Goal: Information Seeking & Learning: Check status

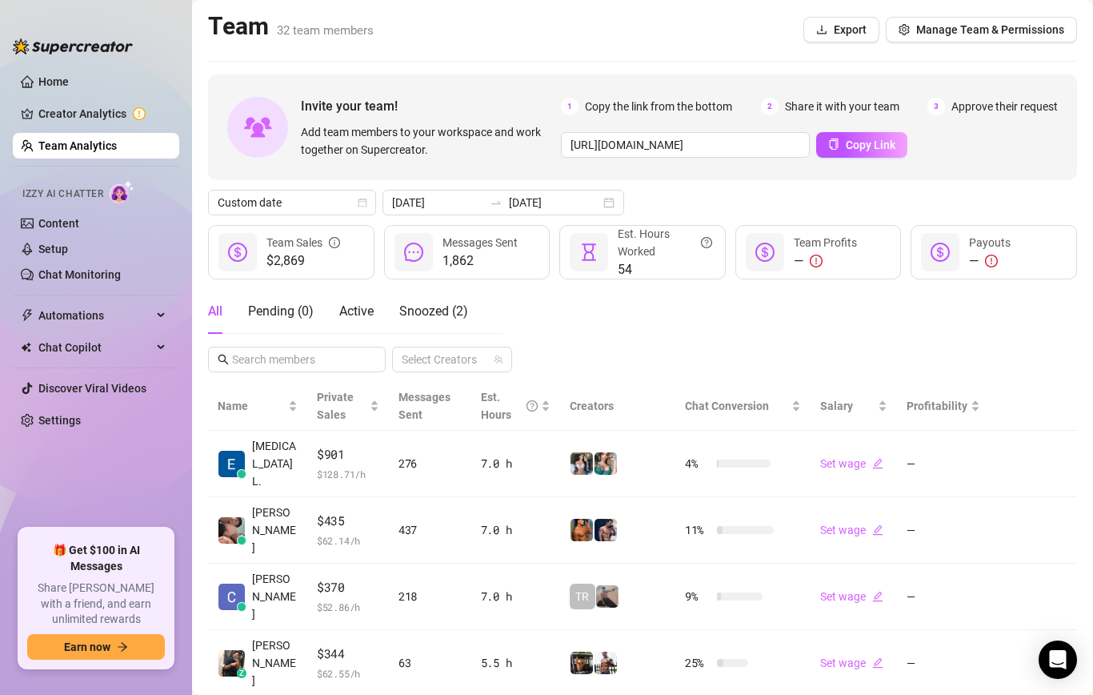
scroll to position [283, 0]
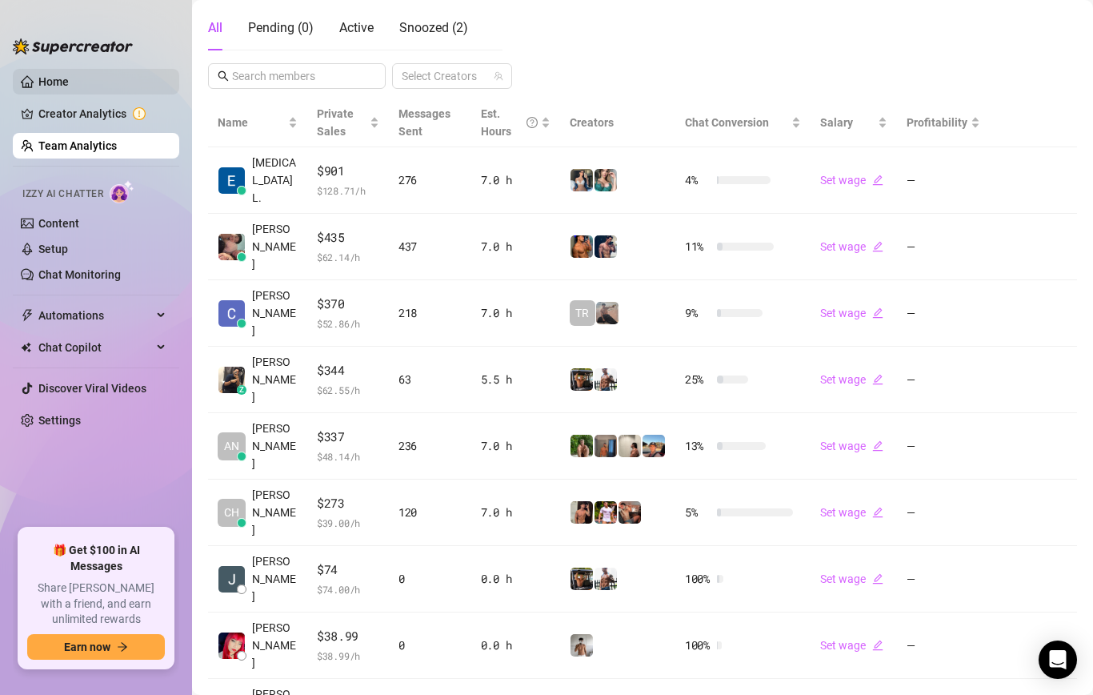
click at [54, 79] on link "Home" at bounding box center [53, 81] width 30 height 13
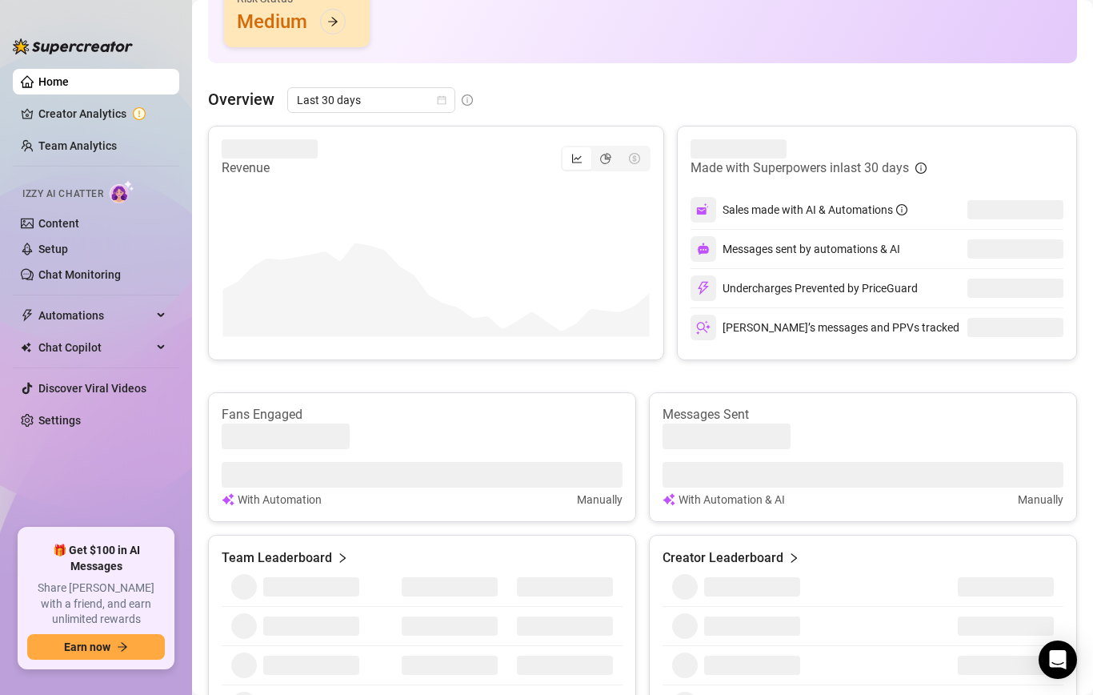
scroll to position [160, 0]
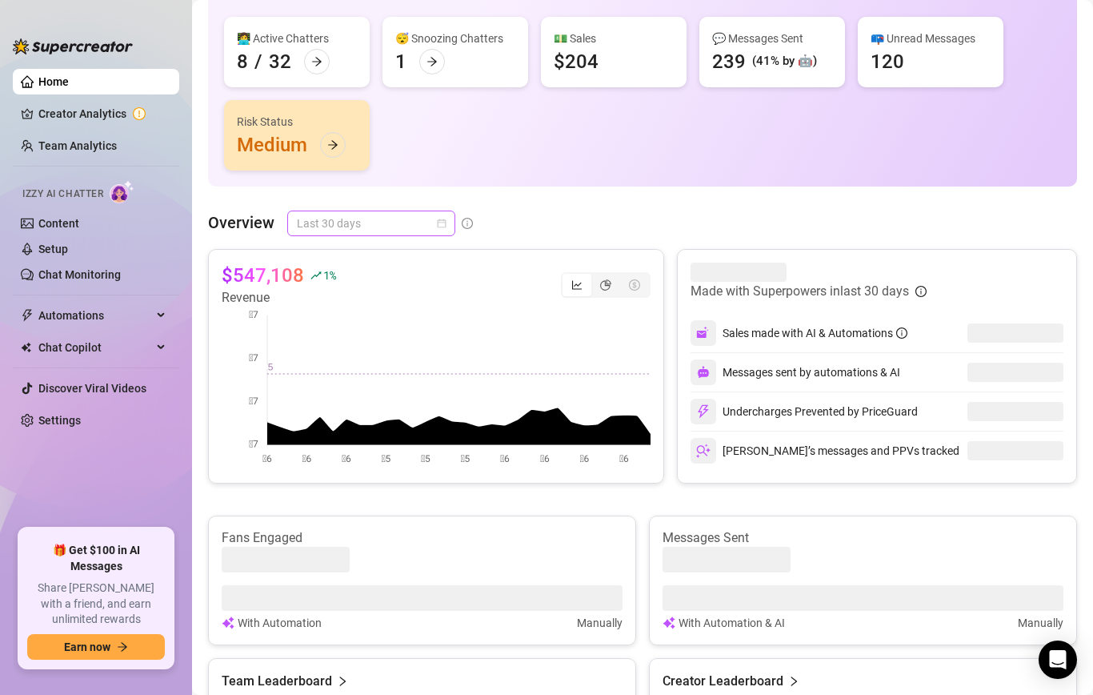
click at [357, 218] on span "Last 30 days" at bounding box center [371, 223] width 149 height 24
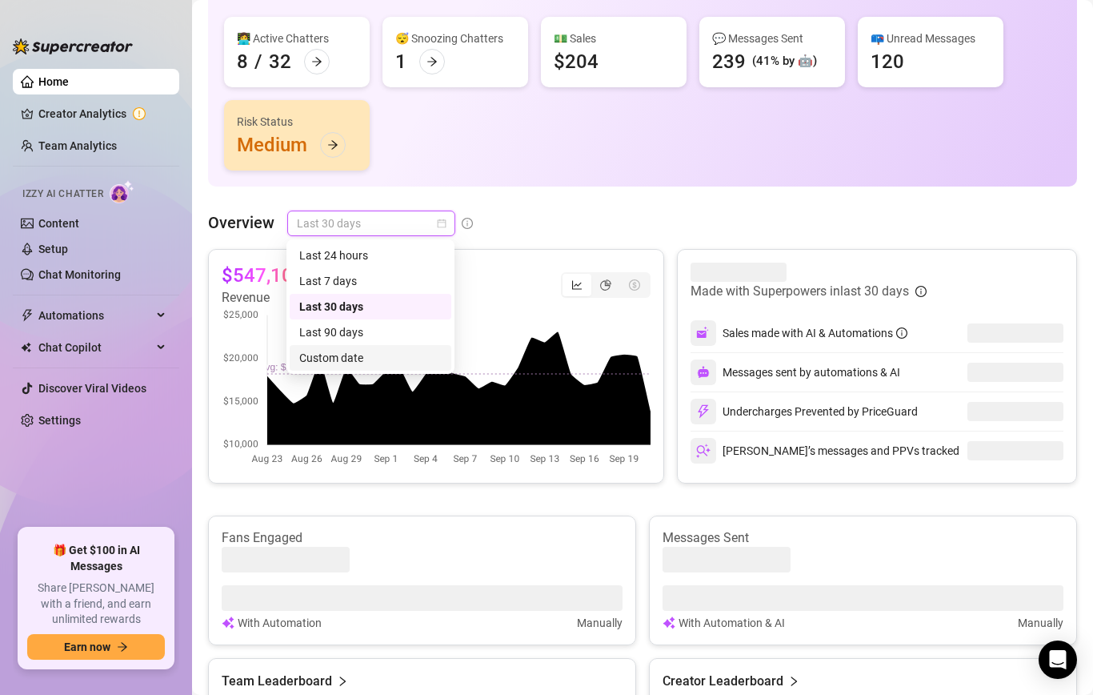
click at [329, 356] on div "Custom date" at bounding box center [370, 358] width 142 height 18
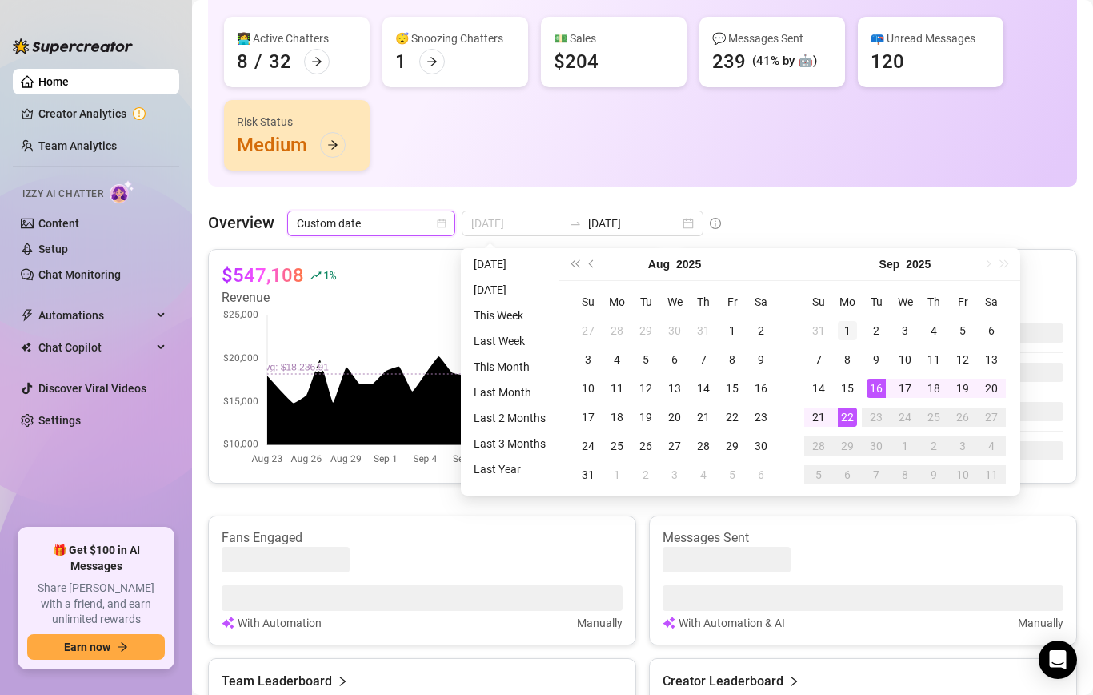
type input "[DATE]"
click at [854, 331] on div "1" at bounding box center [847, 330] width 19 height 19
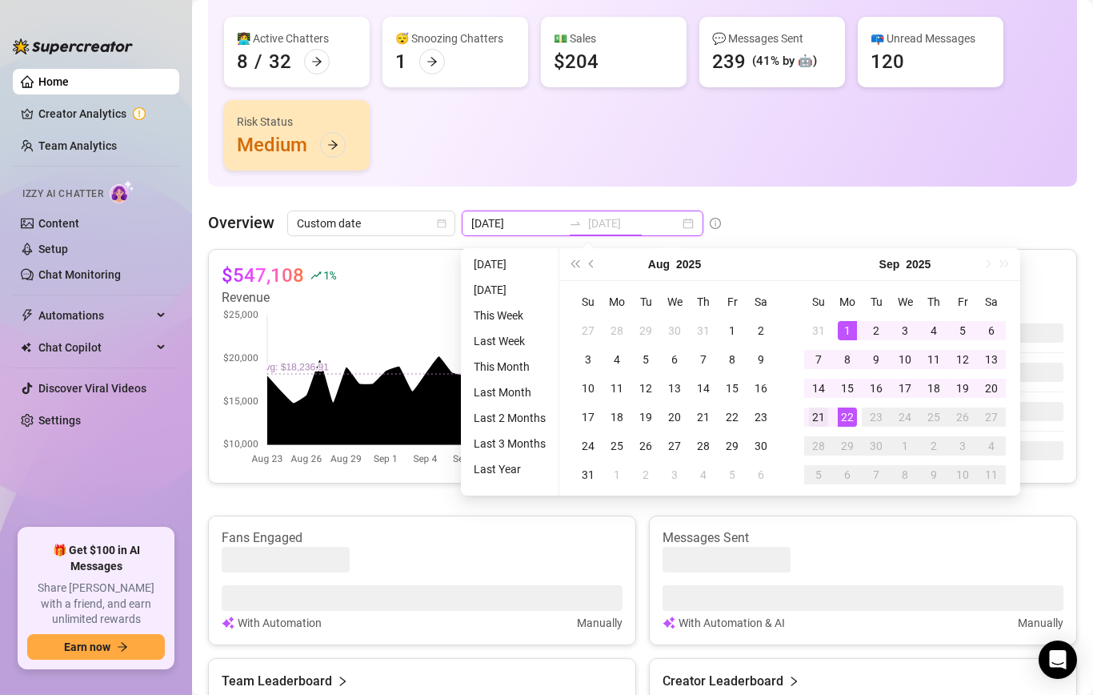
type input "[DATE]"
click at [821, 415] on div "21" at bounding box center [818, 416] width 19 height 19
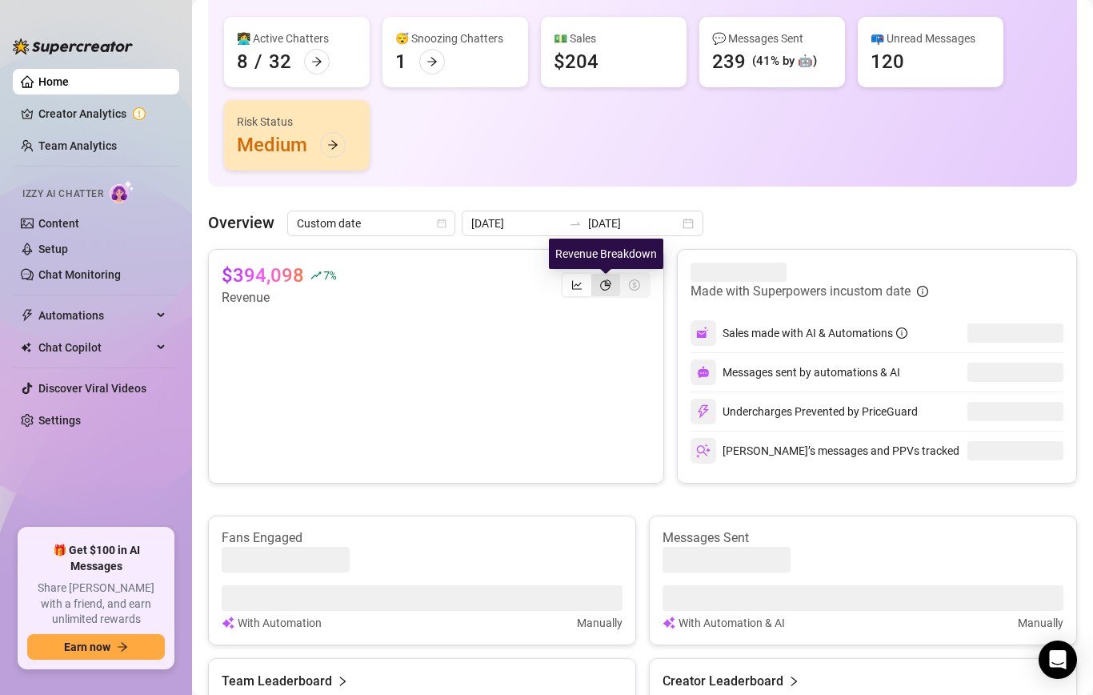
click at [607, 282] on icon "pie-chart" at bounding box center [605, 284] width 11 height 11
click at [595, 276] on input "segmented control" at bounding box center [595, 276] width 0 height 0
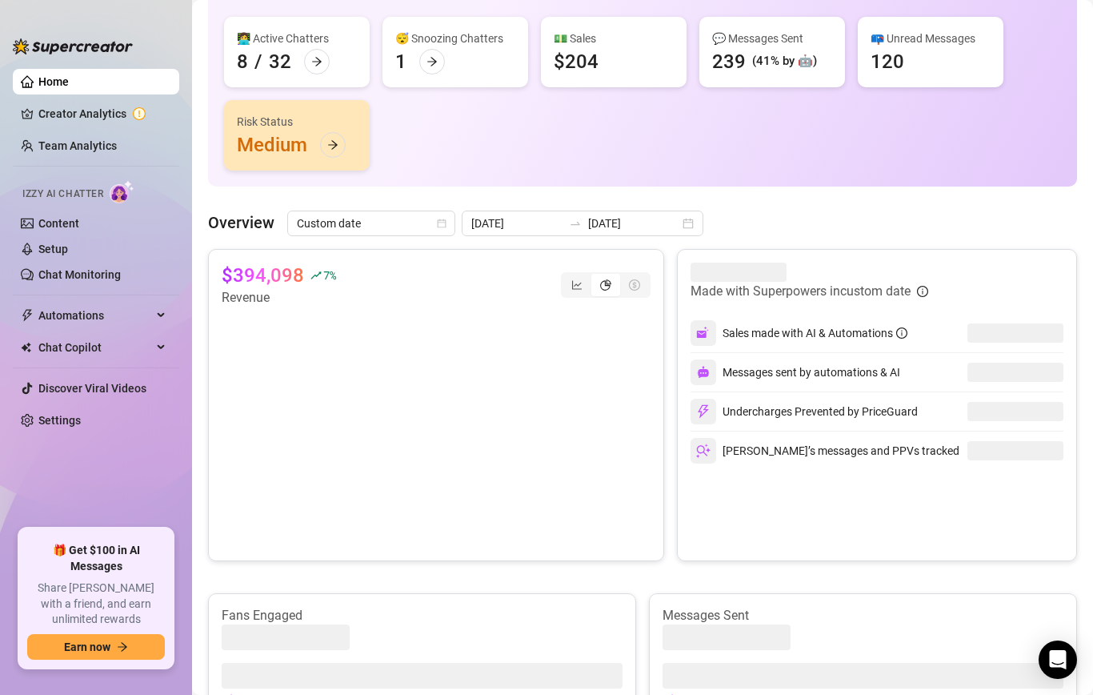
click at [598, 277] on div "segmented control" at bounding box center [605, 285] width 29 height 22
click at [595, 276] on input "segmented control" at bounding box center [595, 276] width 0 height 0
click at [606, 288] on icon "pie-chart" at bounding box center [605, 284] width 11 height 11
click at [595, 276] on input "segmented control" at bounding box center [595, 276] width 0 height 0
click at [592, 267] on div "$394,098 7 % Revenue" at bounding box center [436, 285] width 429 height 45
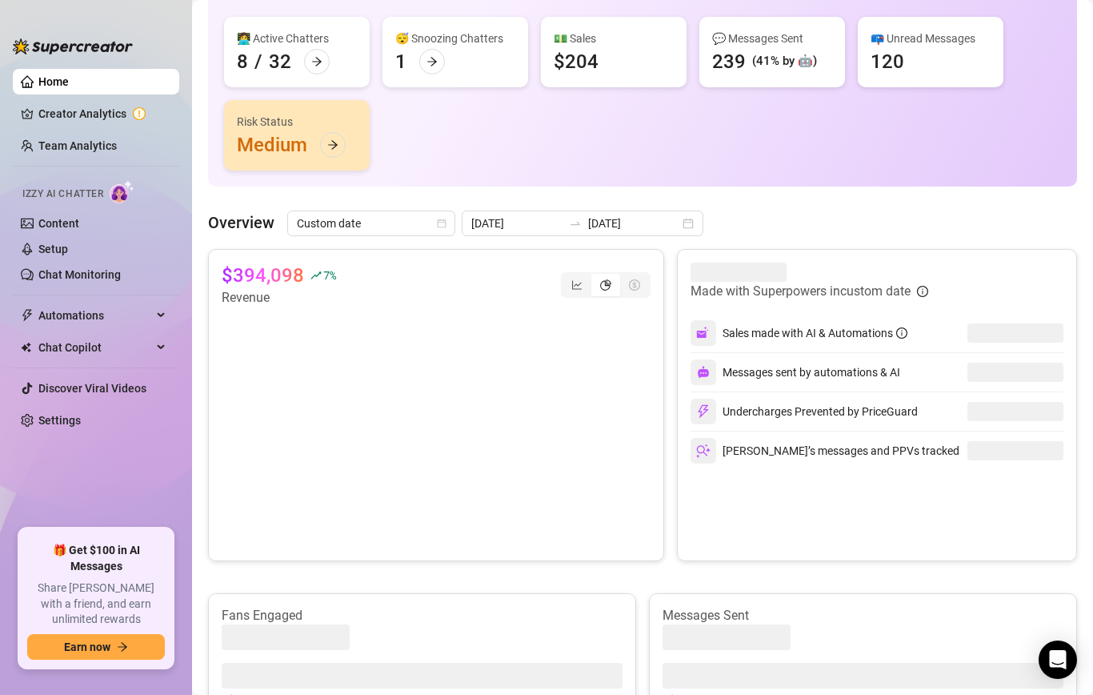
click at [592, 270] on div "$394,098 7 % Revenue" at bounding box center [436, 285] width 429 height 45
click at [587, 292] on div "segmented control" at bounding box center [577, 285] width 29 height 22
click at [567, 276] on input "segmented control" at bounding box center [567, 276] width 0 height 0
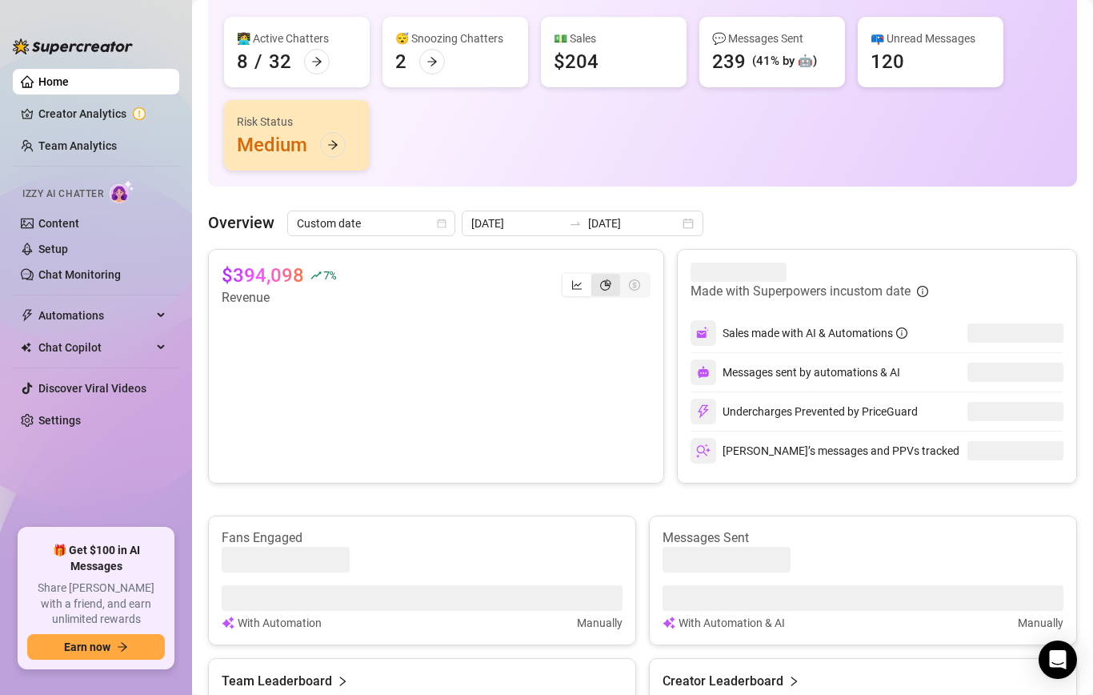
click at [607, 291] on div "segmented control" at bounding box center [605, 285] width 29 height 22
click at [595, 276] on input "segmented control" at bounding box center [595, 276] width 0 height 0
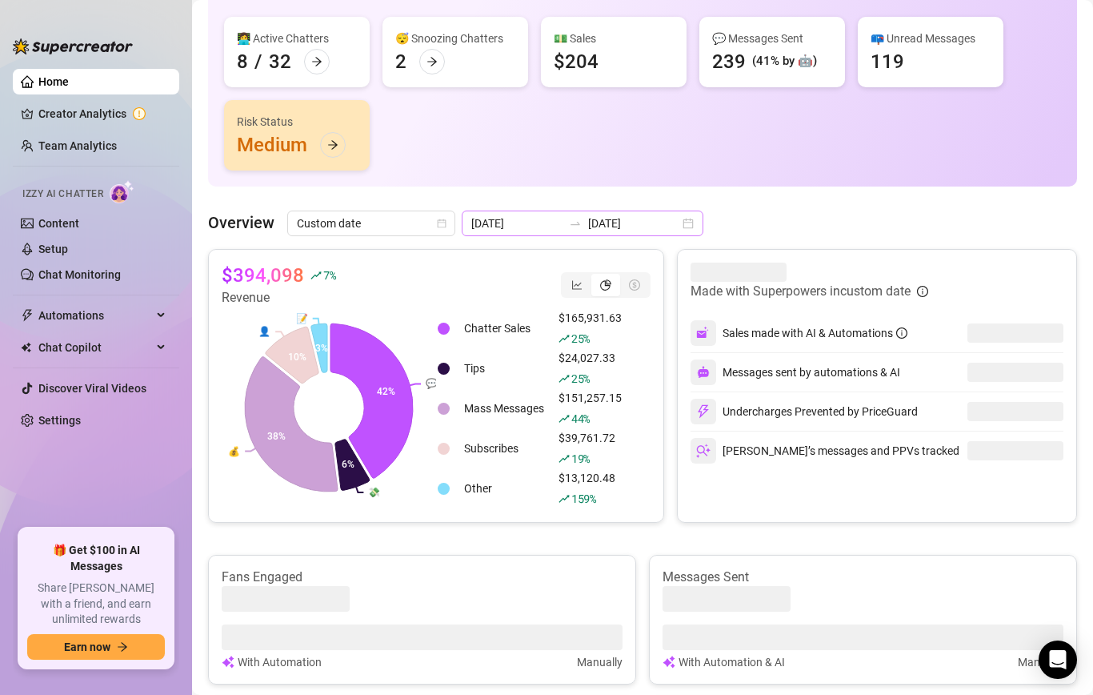
click at [569, 220] on icon "swap-right" at bounding box center [575, 223] width 13 height 13
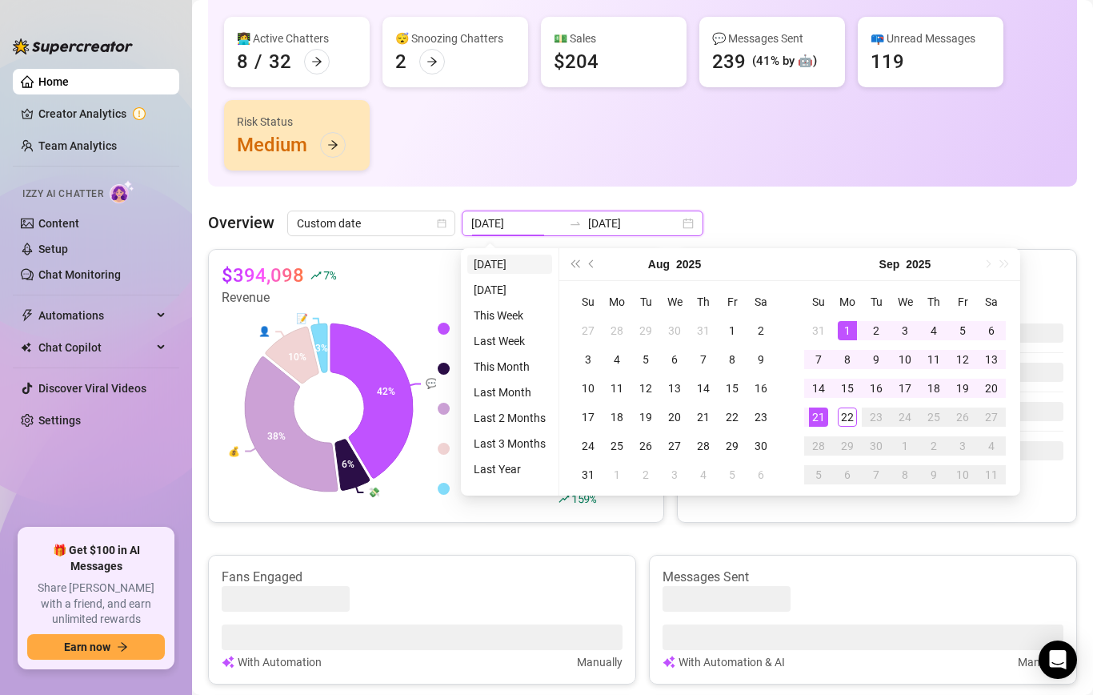
type input "[DATE]"
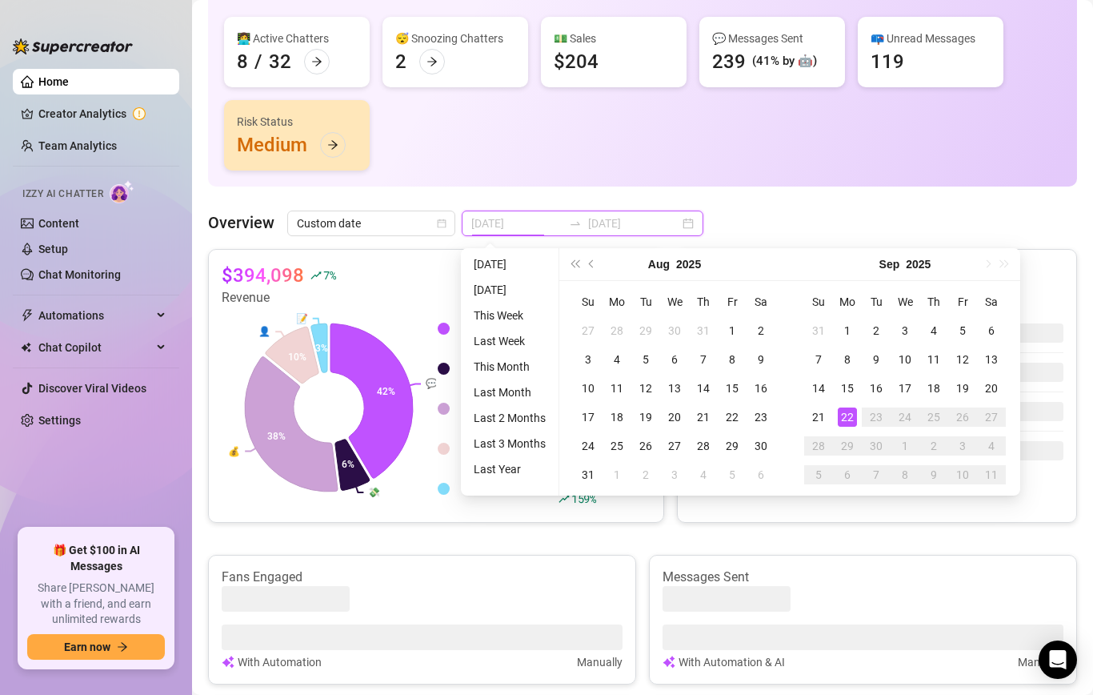
type input "[DATE]"
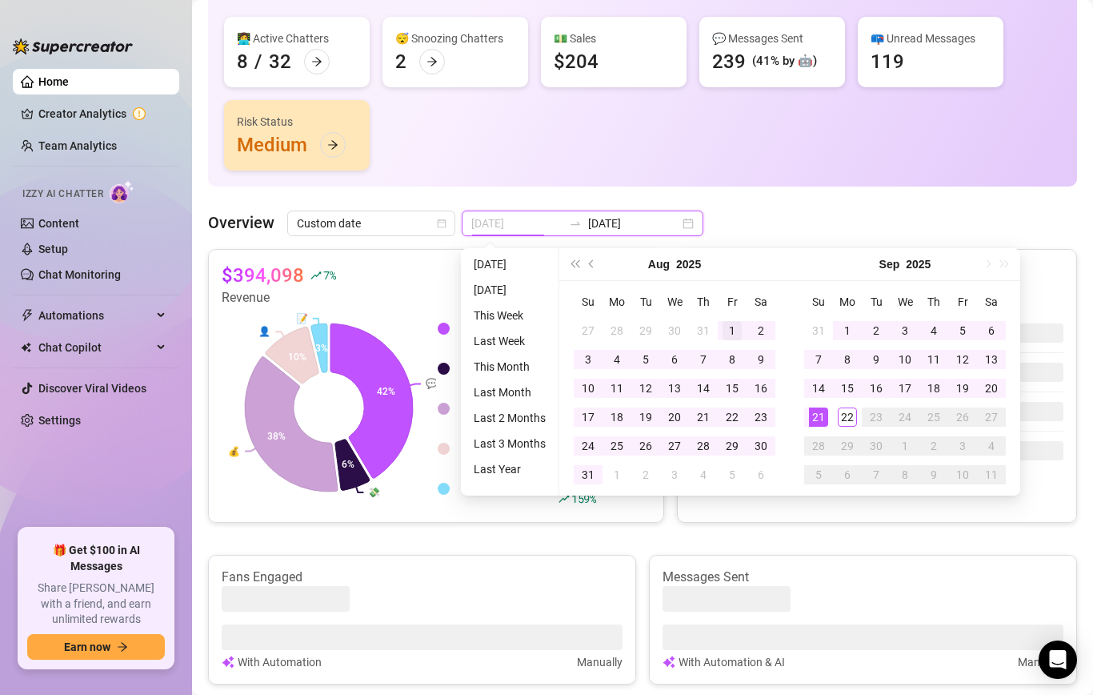
type input "[DATE]"
click at [721, 325] on td "1" at bounding box center [732, 330] width 29 height 29
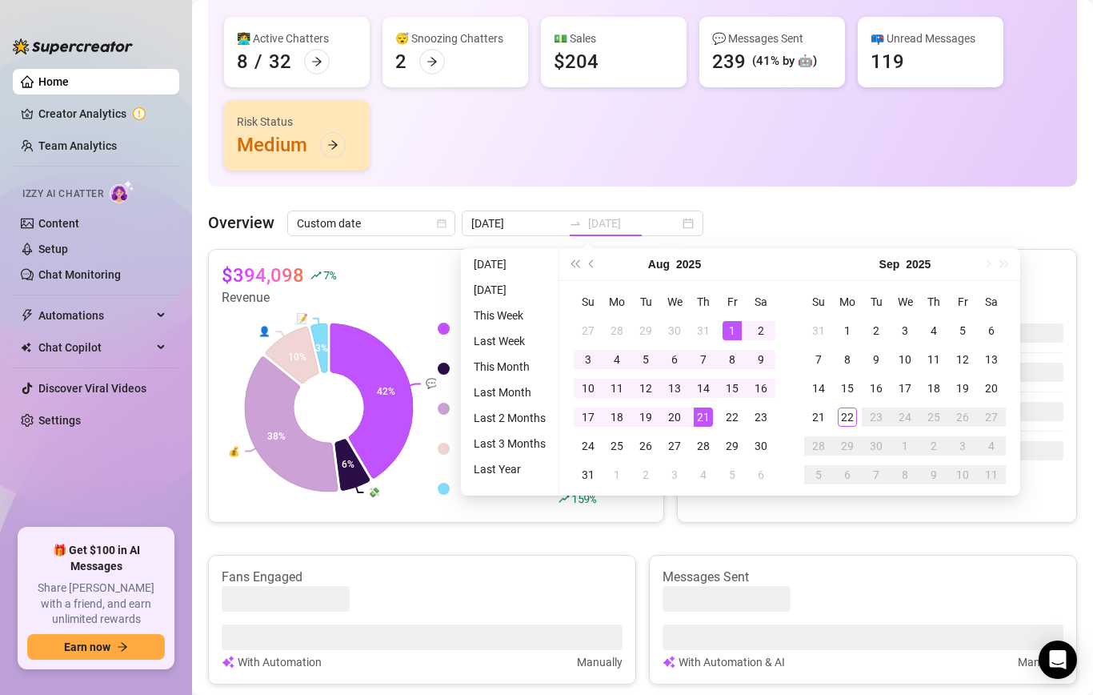
click at [702, 418] on div "21" at bounding box center [703, 416] width 19 height 19
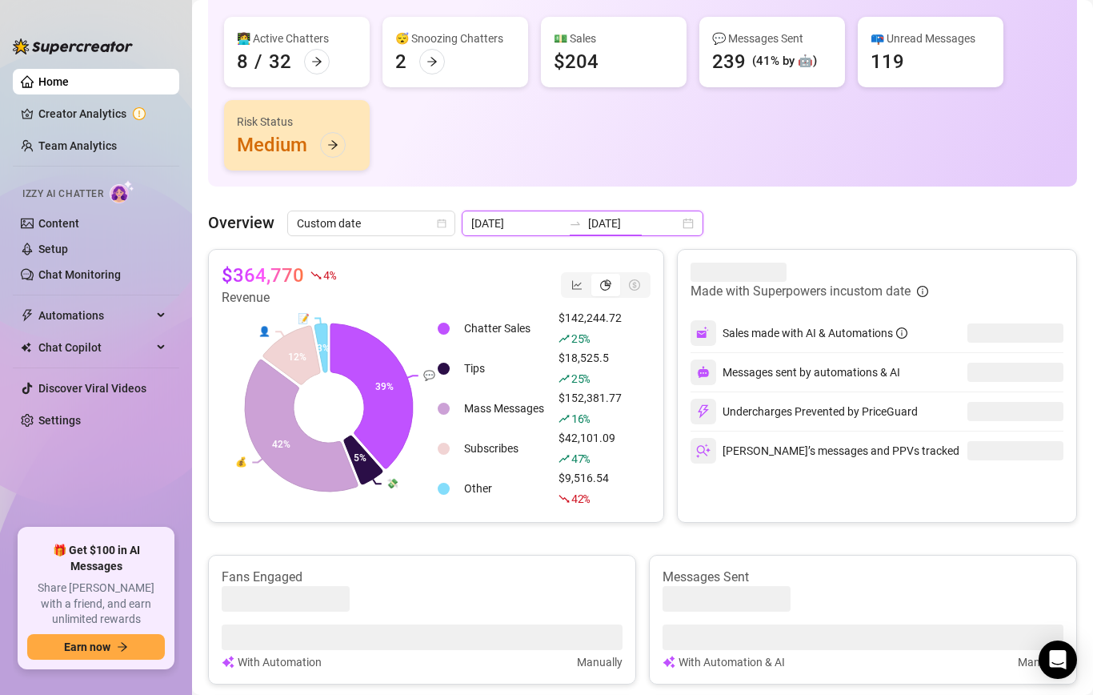
click at [598, 221] on input "[DATE]" at bounding box center [633, 223] width 91 height 18
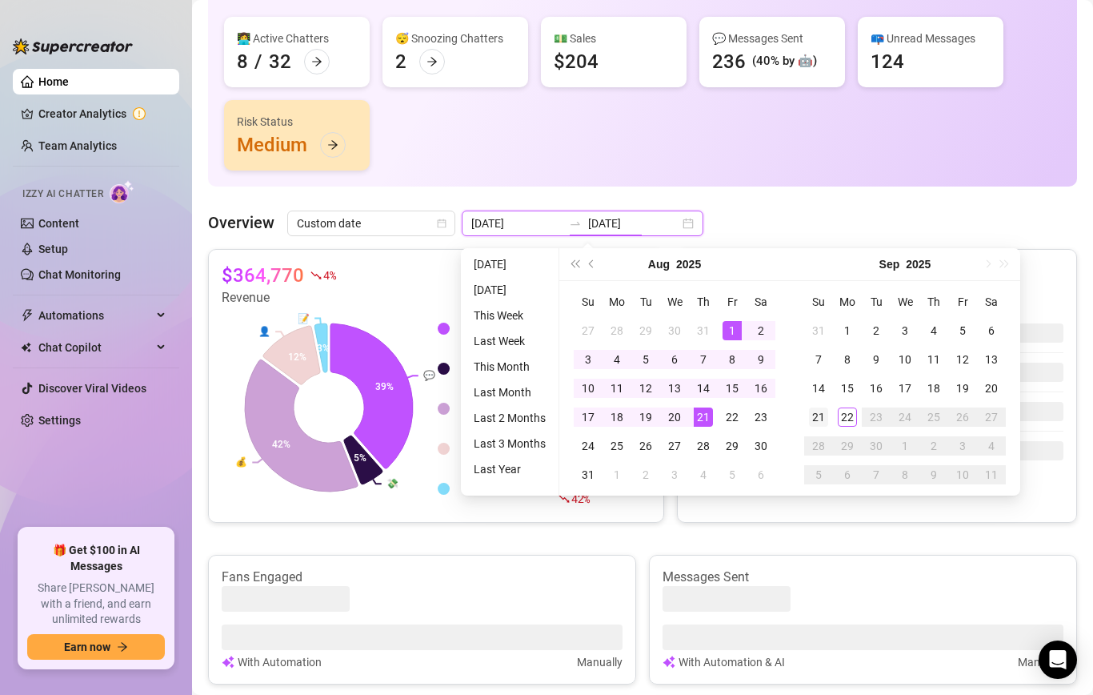
type input "[DATE]"
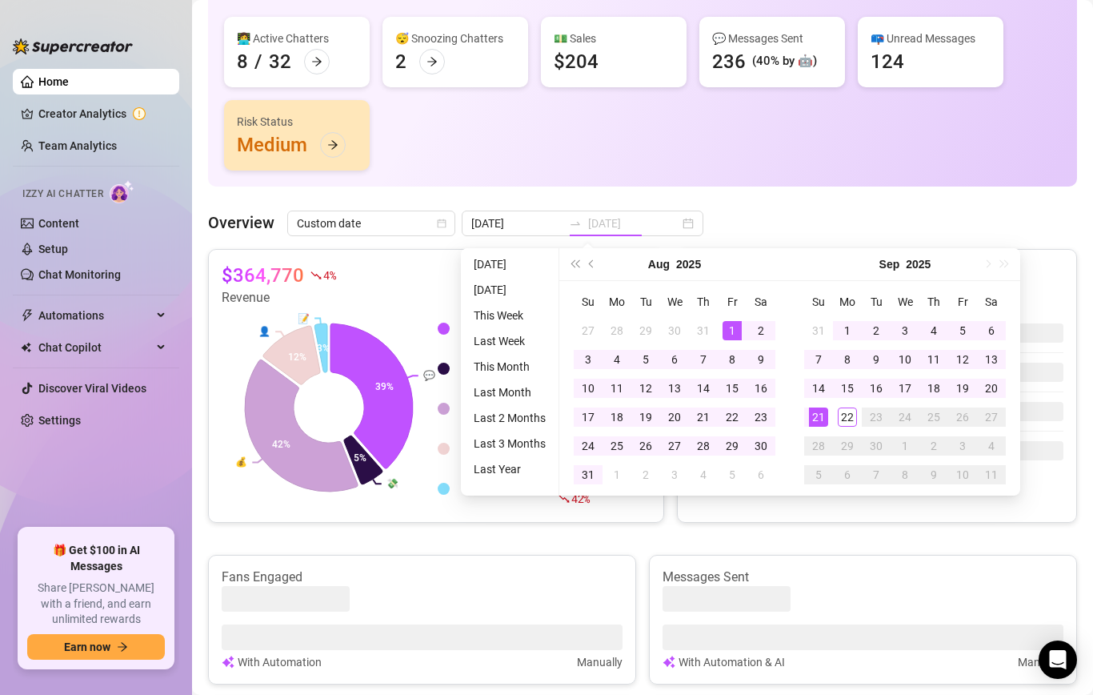
click at [818, 411] on div "21" at bounding box center [818, 416] width 19 height 19
type input "[DATE]"
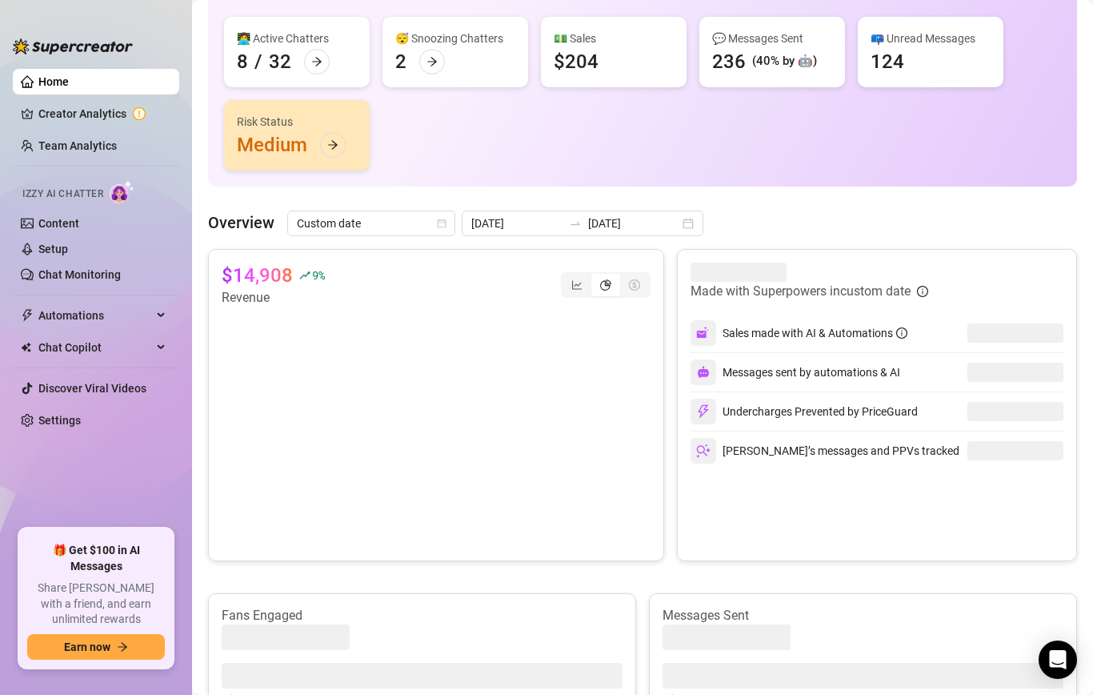
click at [264, 279] on article "$14,908" at bounding box center [257, 276] width 71 height 26
copy div "$14,908"
